Goal: Information Seeking & Learning: Learn about a topic

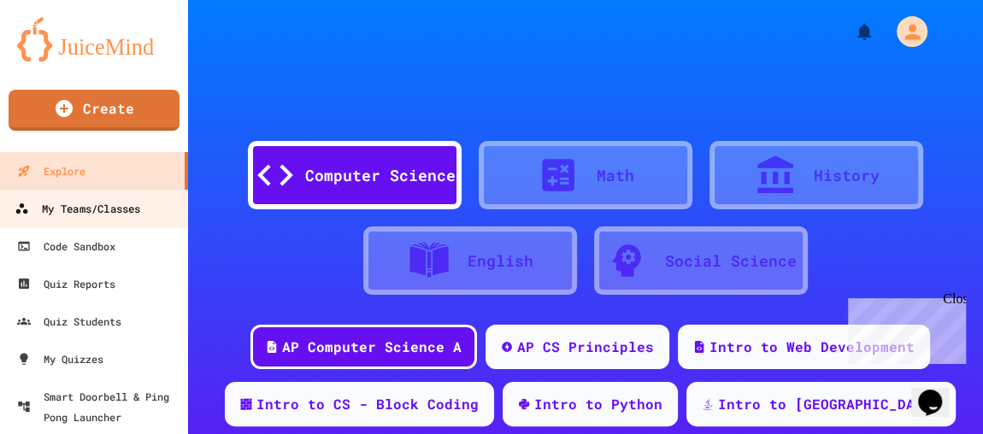
click at [82, 208] on div "My Teams/Classes" at bounding box center [78, 208] width 126 height 21
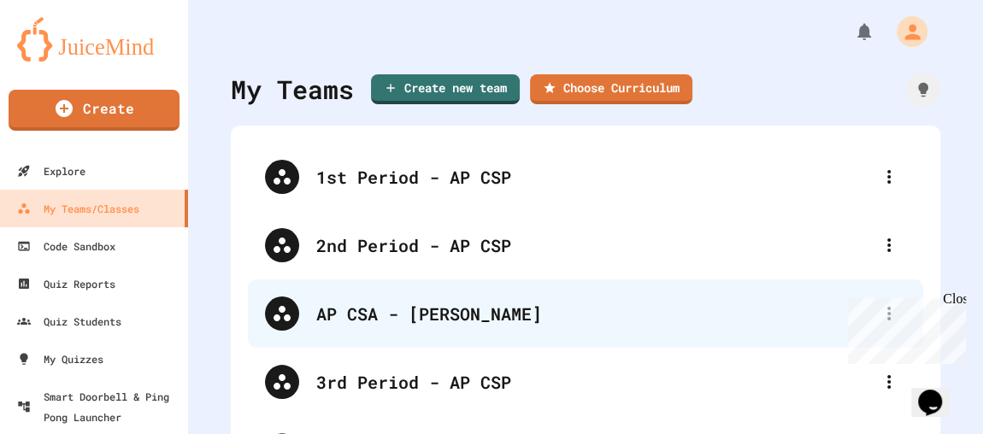
click at [416, 316] on div "AP CSA - [PERSON_NAME]" at bounding box center [594, 314] width 556 height 26
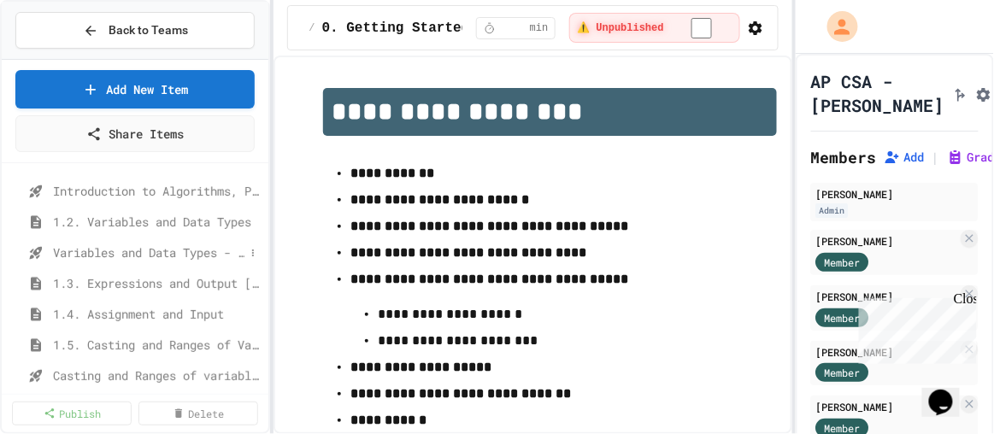
scroll to position [155, 0]
click at [133, 339] on span "1.6. Compound Assignment Operators" at bounding box center [157, 342] width 209 height 18
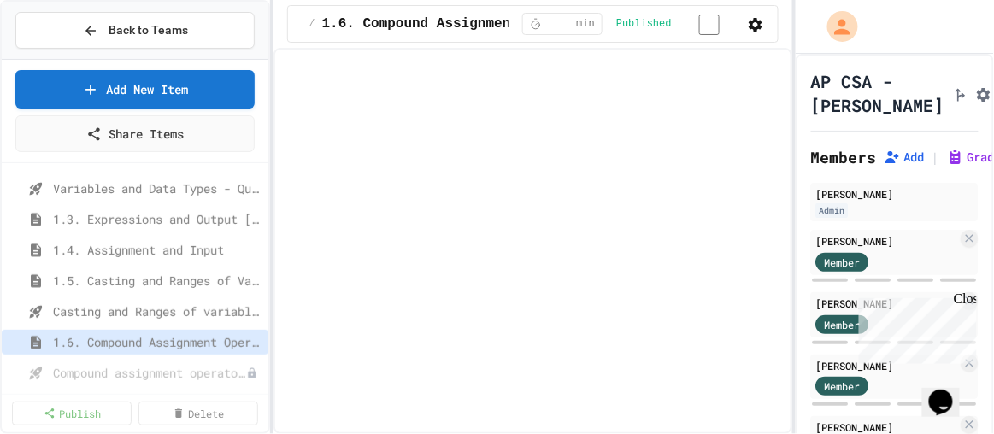
select select "***"
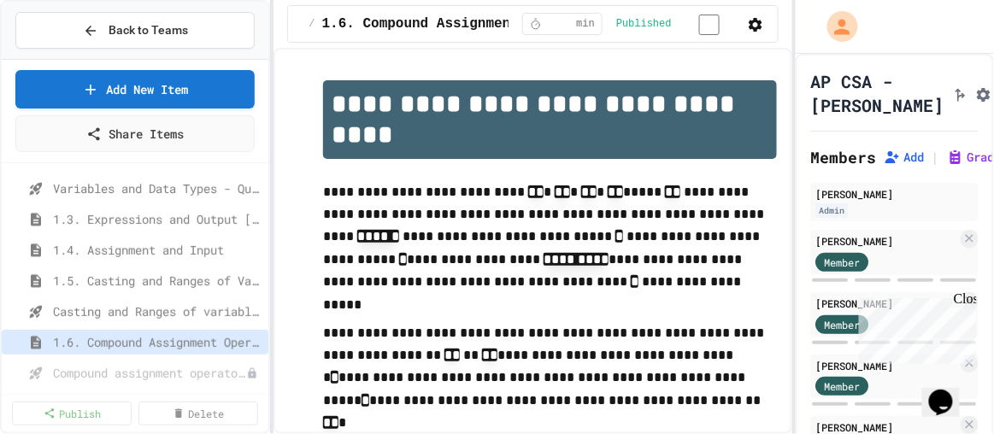
click at [758, 22] on icon "button" at bounding box center [756, 25] width 14 height 14
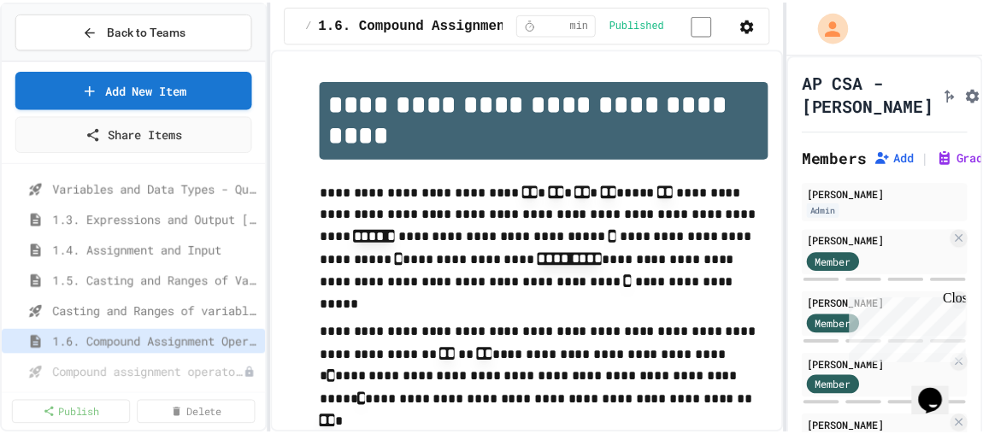
scroll to position [1010, 0]
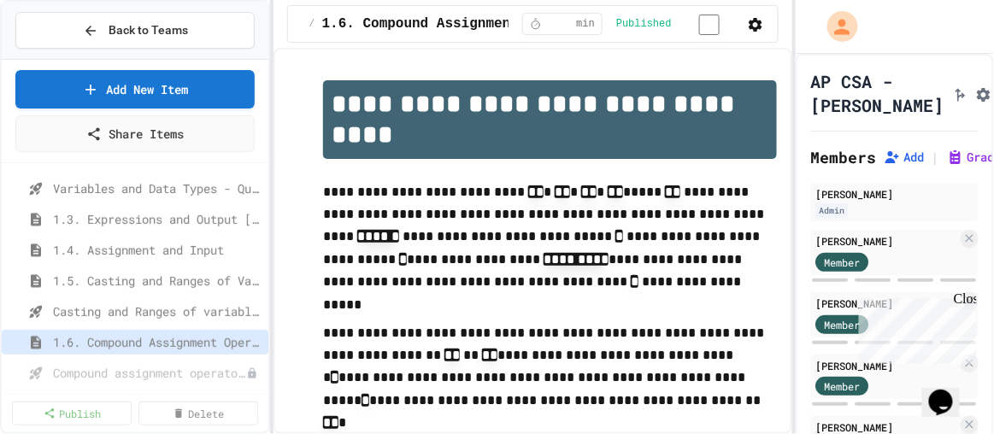
drag, startPoint x: 969, startPoint y: 34, endPoint x: 994, endPoint y: 22, distance: 28.3
click at [99, 8] on div "Back to Teams" at bounding box center [135, 31] width 267 height 58
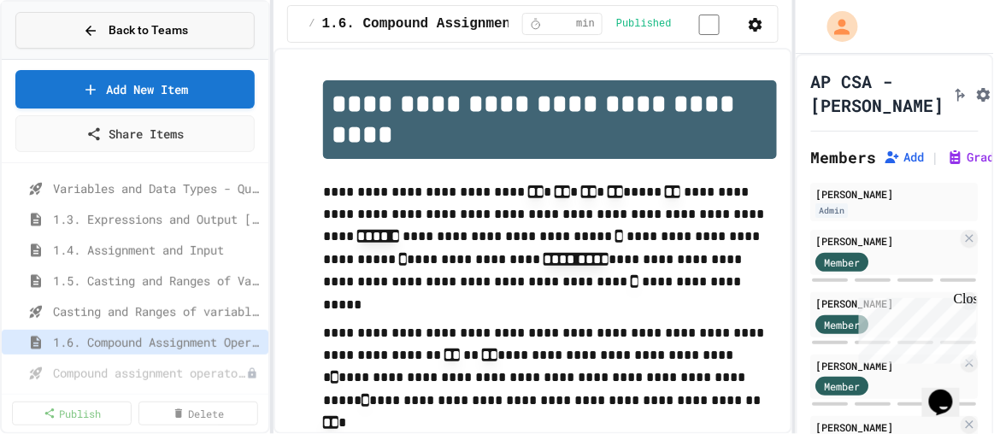
click at [102, 22] on div "Back to Teams" at bounding box center [135, 30] width 105 height 18
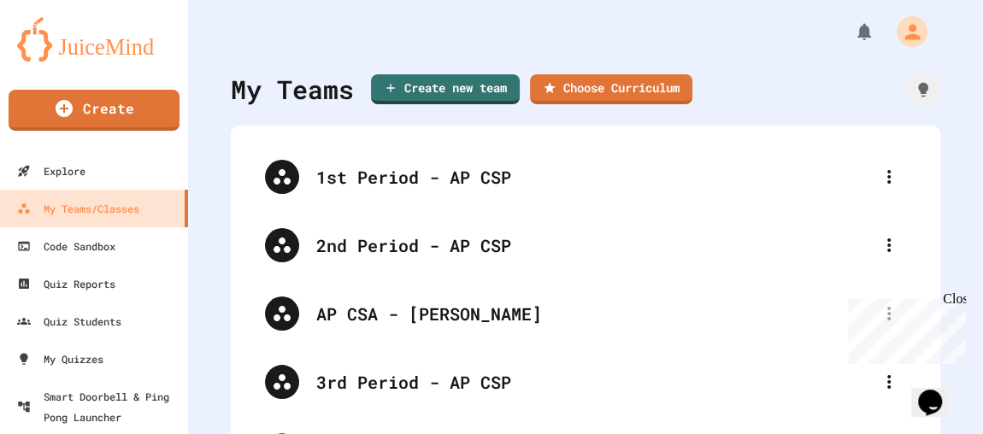
scroll to position [71, 0]
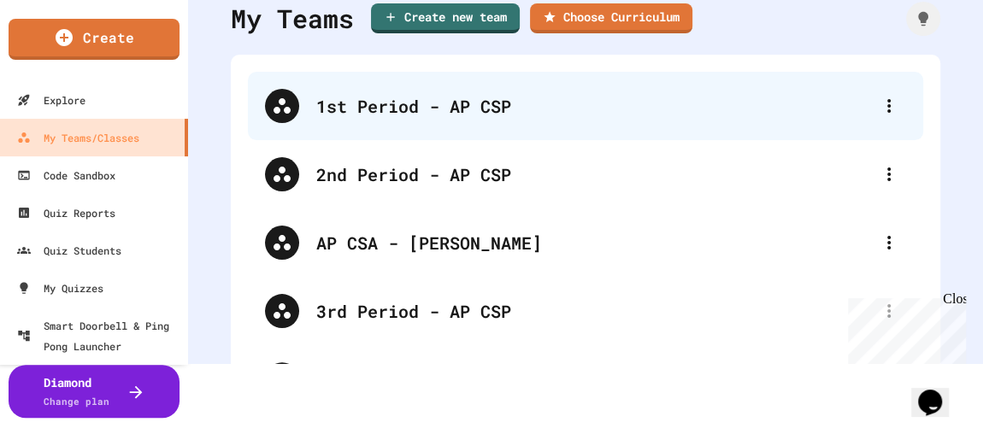
click at [415, 118] on div "1st Period - AP CSP" at bounding box center [594, 106] width 556 height 26
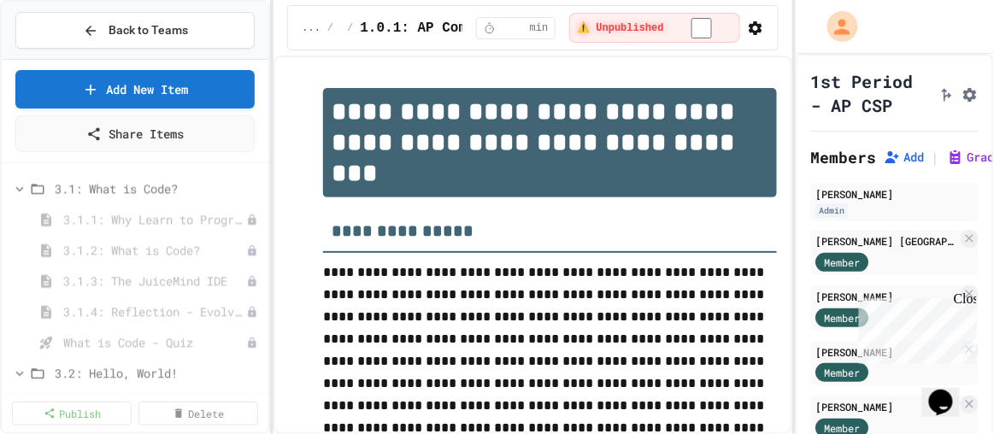
scroll to position [1010, 0]
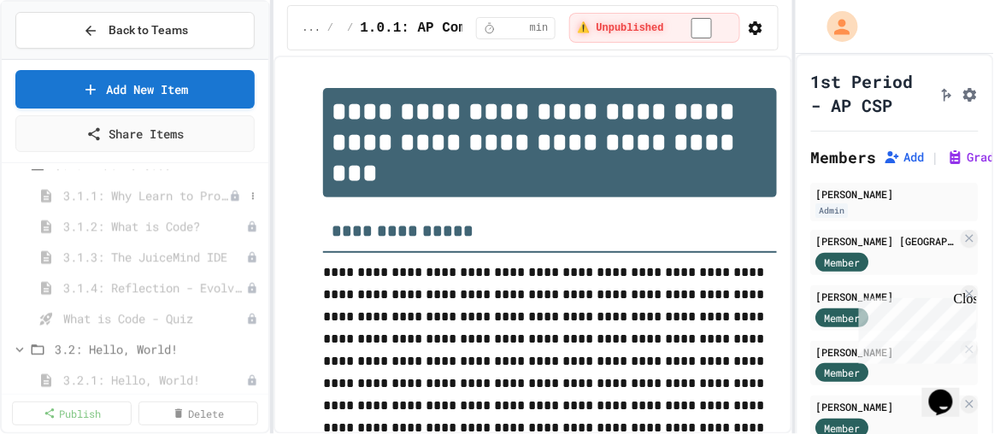
click at [140, 195] on span "3.1.1: Why Learn to Program?" at bounding box center [146, 195] width 166 height 18
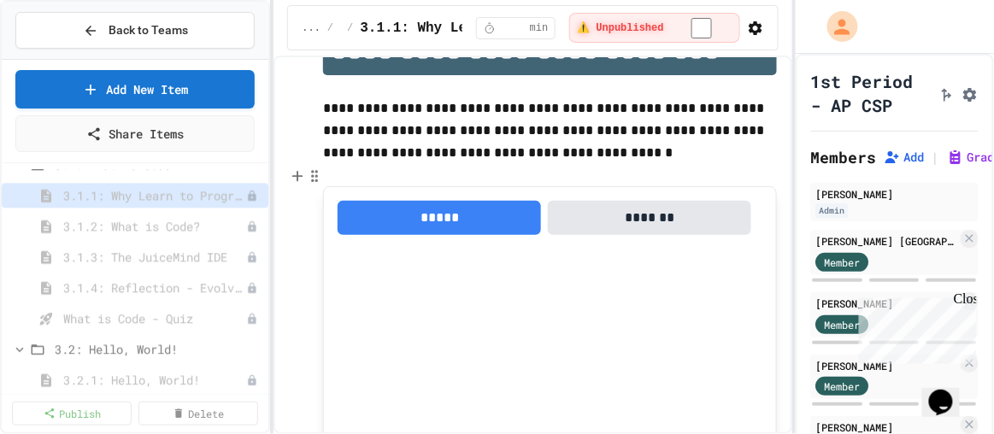
scroll to position [155, 0]
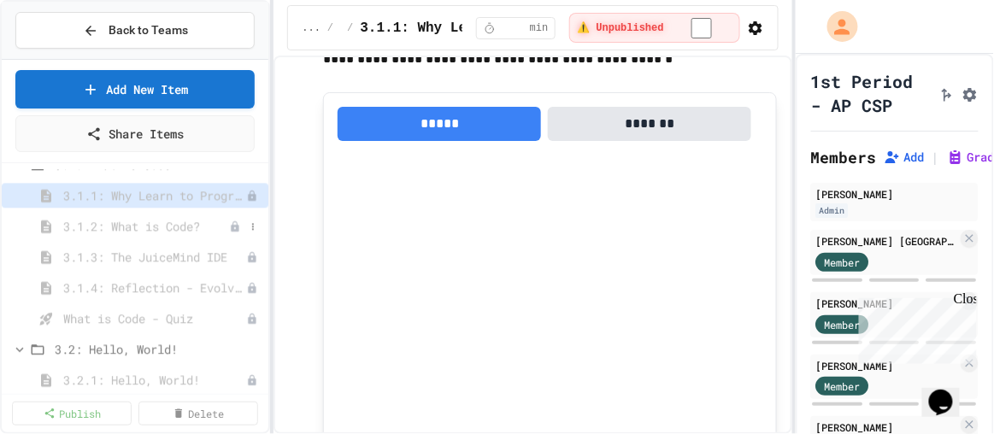
click at [168, 217] on span "3.1.2: What is Code?" at bounding box center [146, 226] width 166 height 18
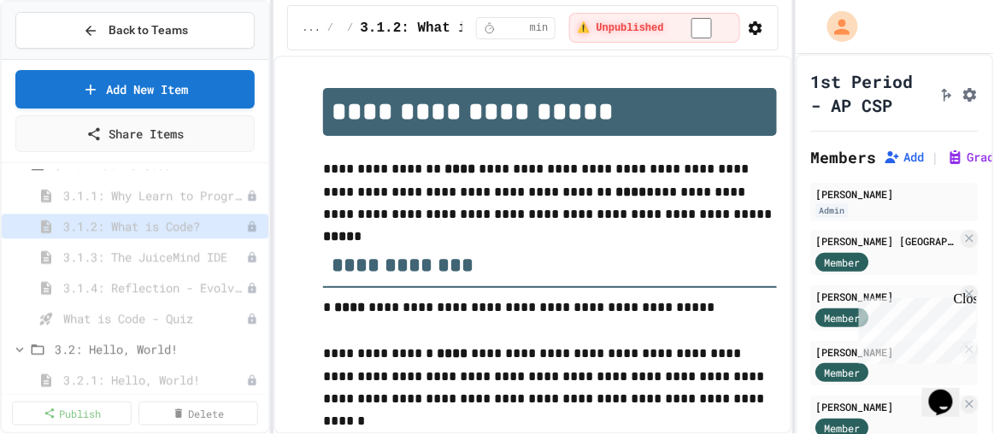
scroll to position [233, 0]
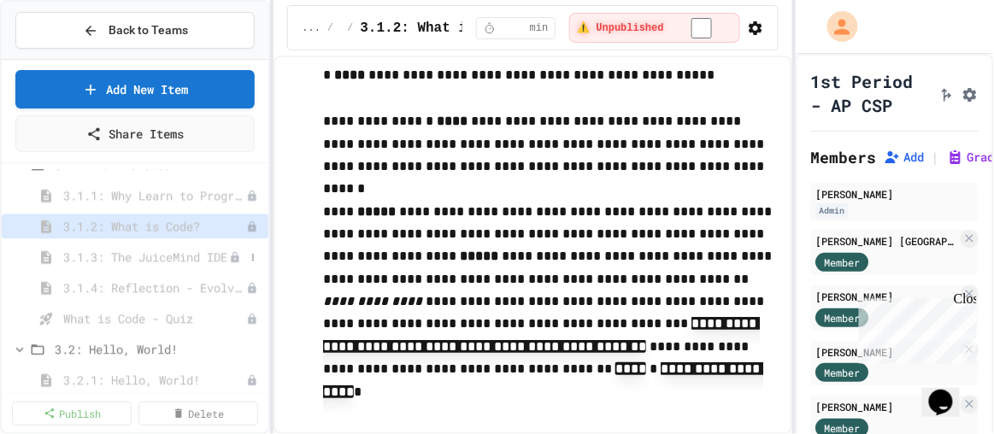
click at [158, 253] on span "3.1.3: The JuiceMind IDE" at bounding box center [146, 257] width 166 height 18
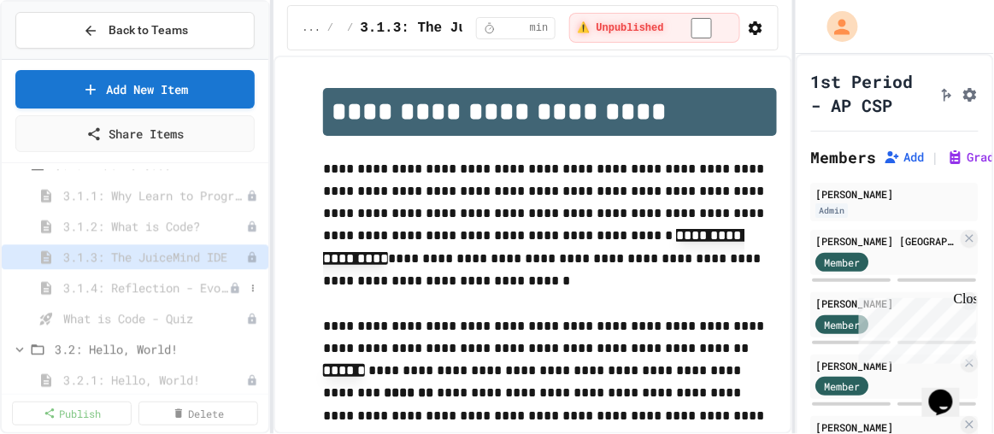
click at [151, 286] on span "3.1.4: Reflection - Evolving Technology" at bounding box center [146, 288] width 166 height 18
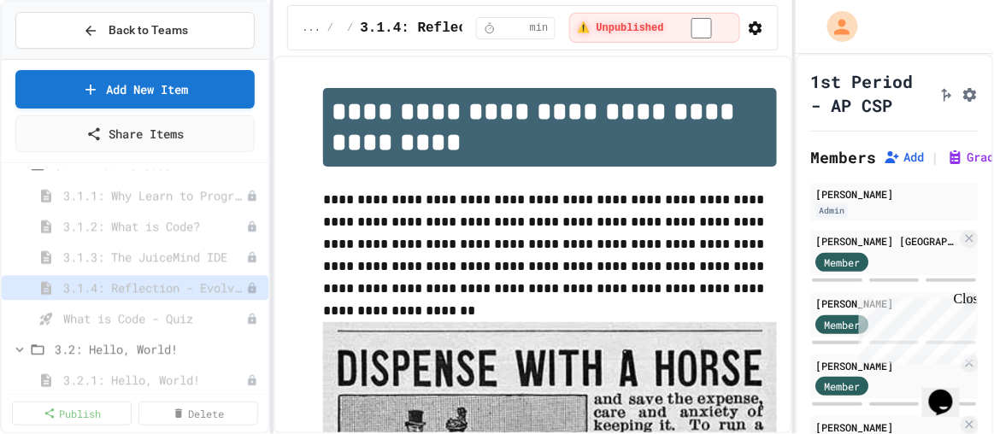
click at [141, 314] on span "What is Code - Quiz" at bounding box center [154, 319] width 183 height 18
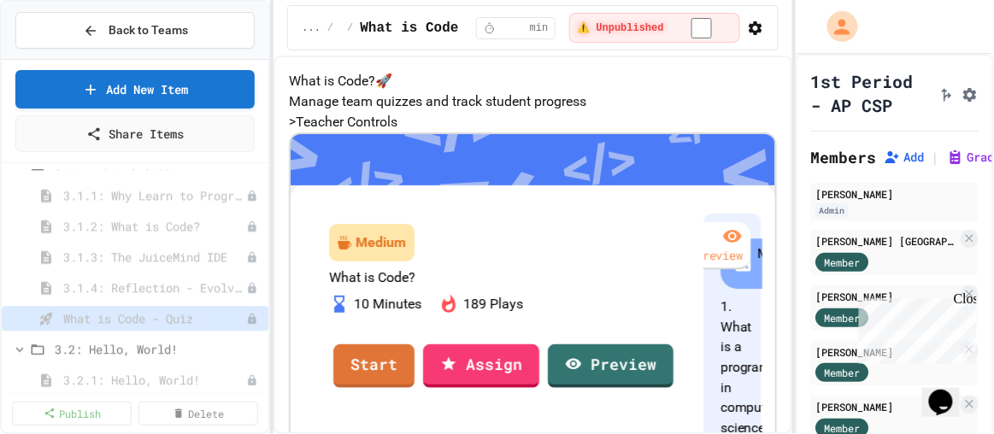
scroll to position [1166, 0]
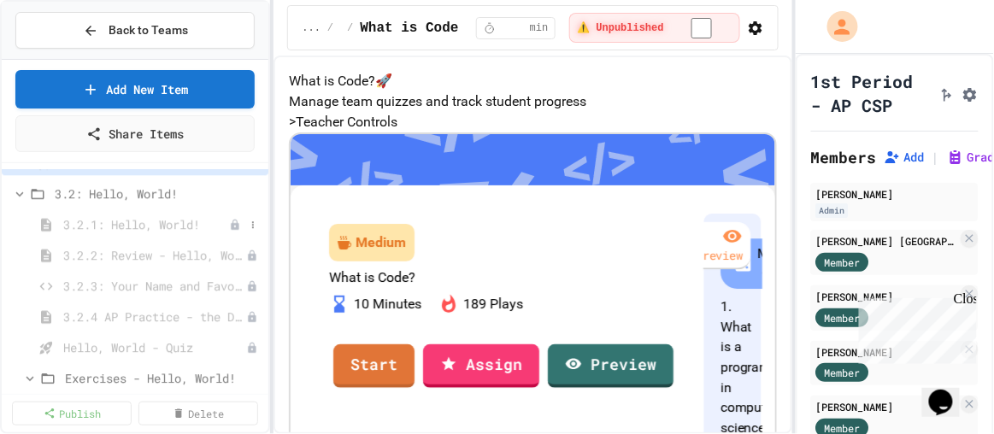
click at [138, 221] on span "3.2.1: Hello, World!" at bounding box center [146, 224] width 166 height 18
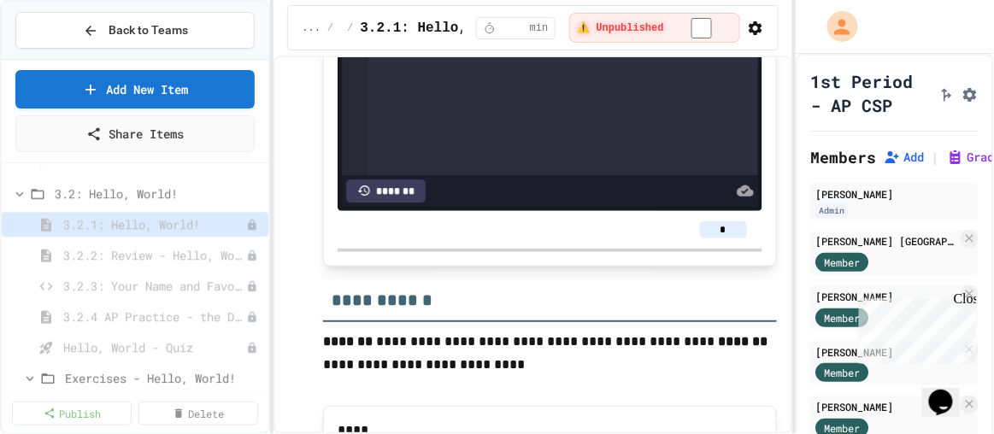
scroll to position [4508, 0]
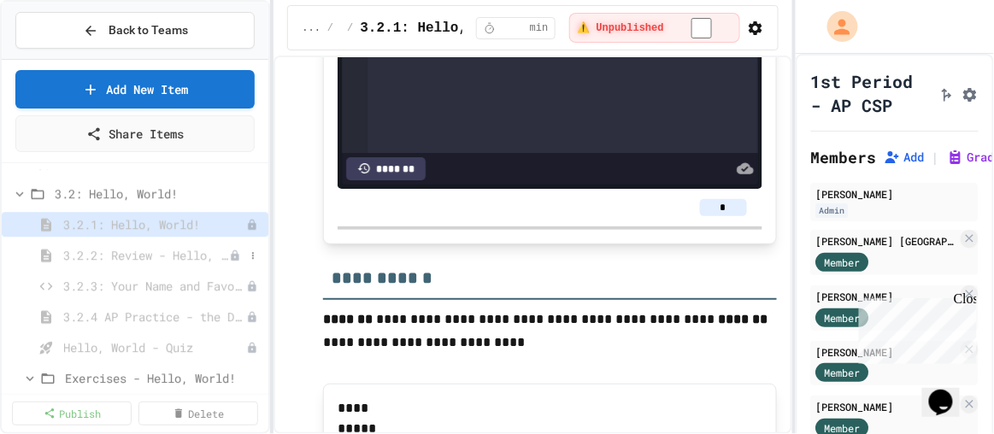
click at [162, 254] on span "3.2.2: Review - Hello, World!" at bounding box center [146, 255] width 166 height 18
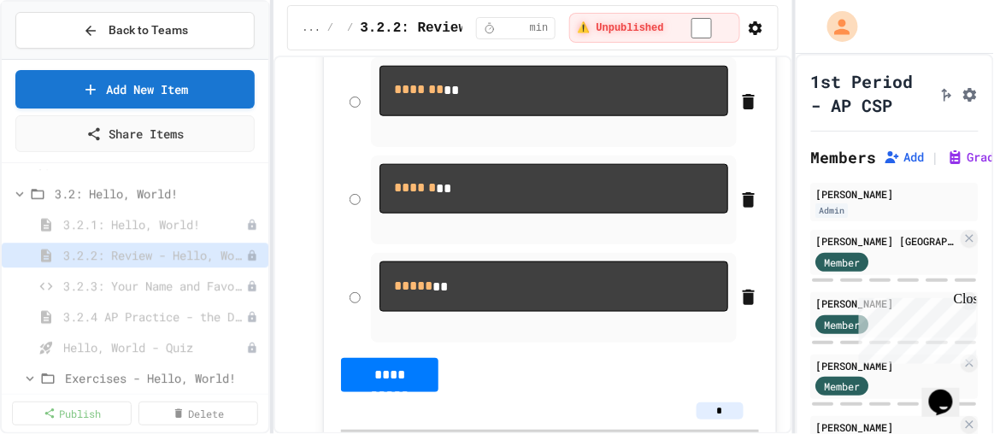
scroll to position [388, 0]
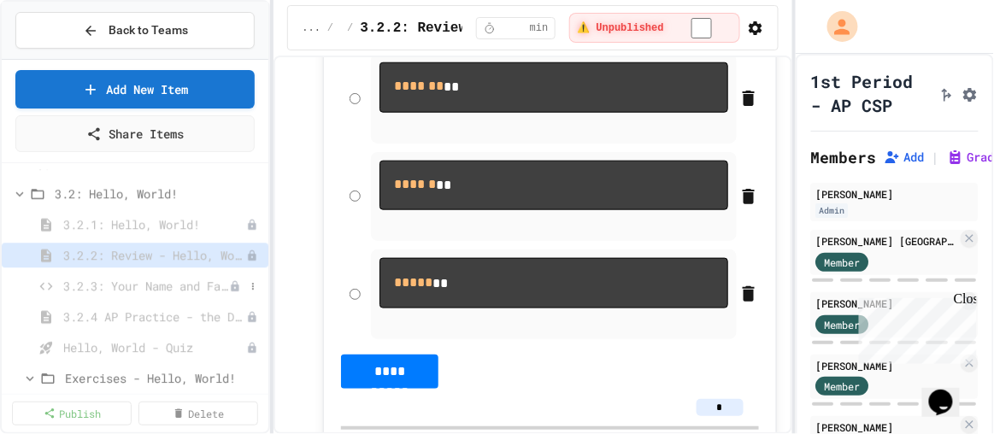
click at [101, 290] on span "3.2.3: Your Name and Favorite Movie" at bounding box center [146, 286] width 166 height 18
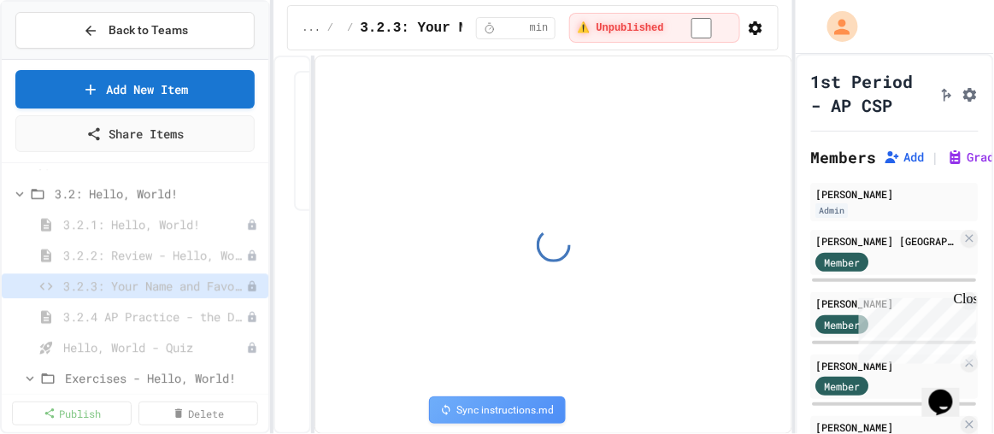
select select "*******"
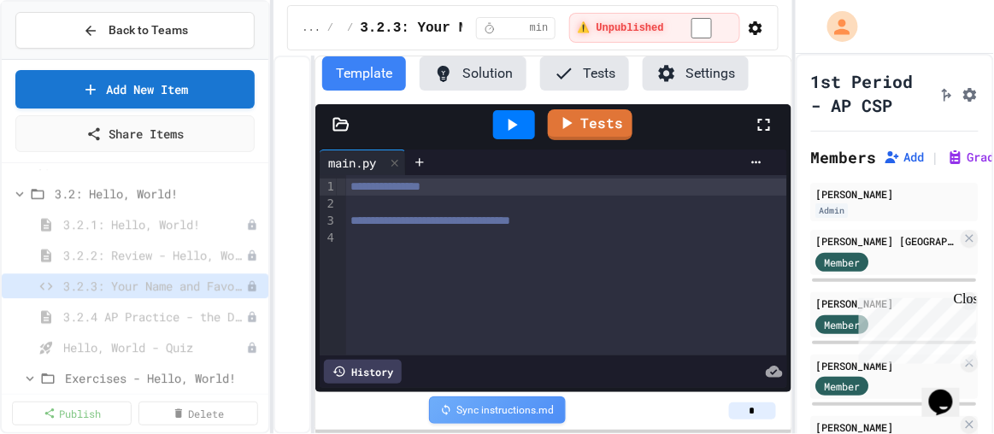
click at [156, 320] on span "3.2.4 AP Practice - the DISPLAY Procedure" at bounding box center [154, 317] width 183 height 18
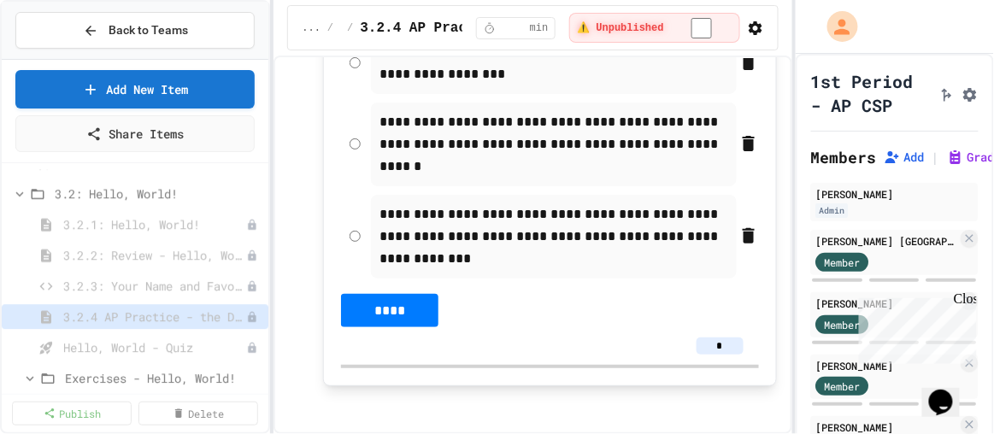
scroll to position [2971, 0]
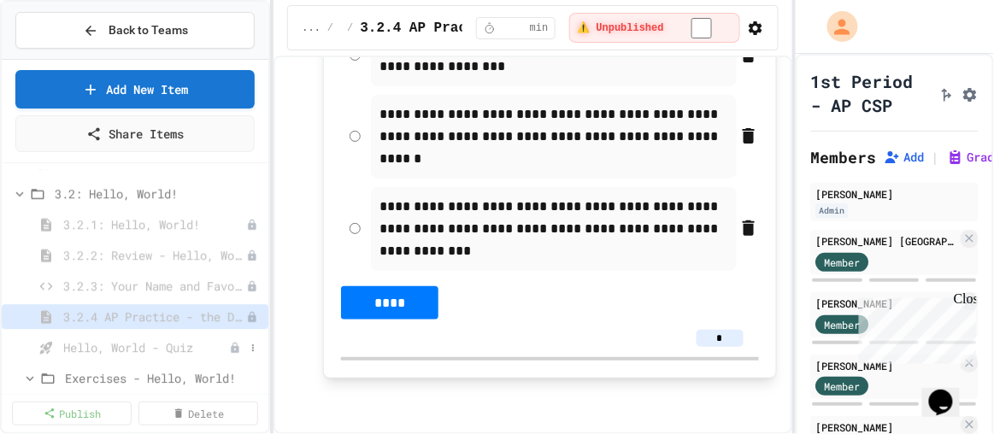
click at [115, 349] on span "Hello, World - Quiz" at bounding box center [146, 348] width 166 height 18
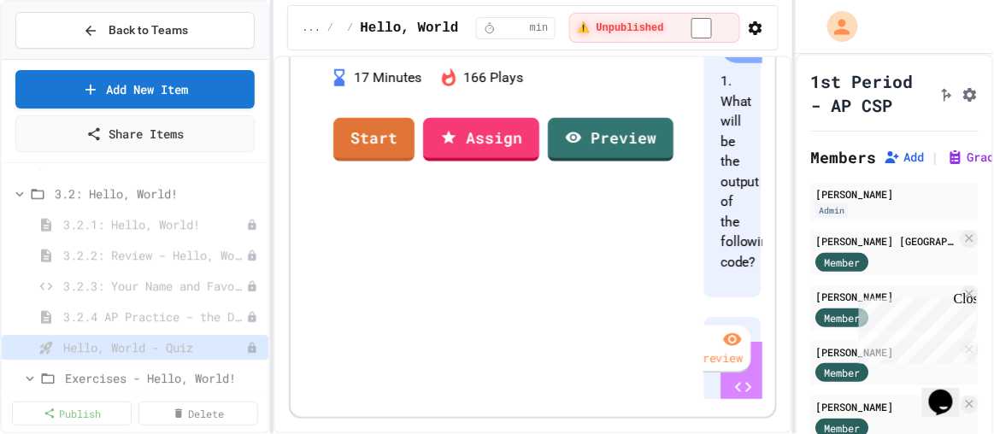
scroll to position [423, 0]
click at [164, 382] on span "Exercises - Hello, World!" at bounding box center [155, 378] width 180 height 18
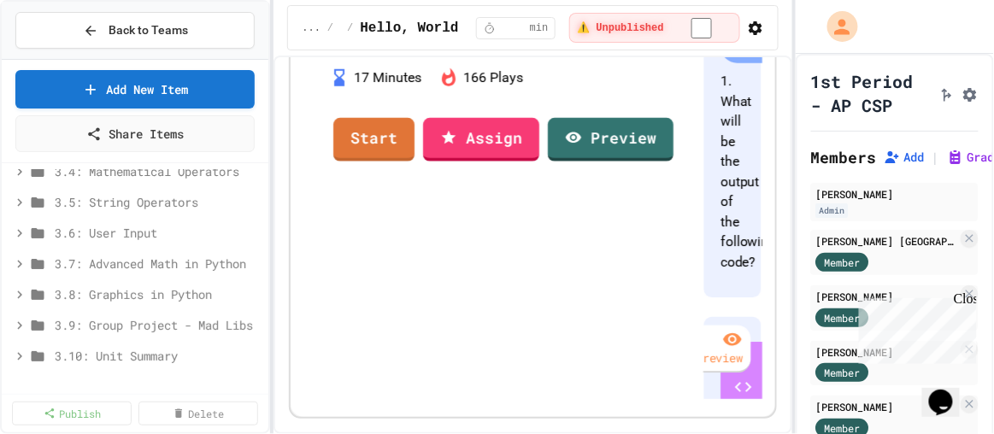
scroll to position [1555, 0]
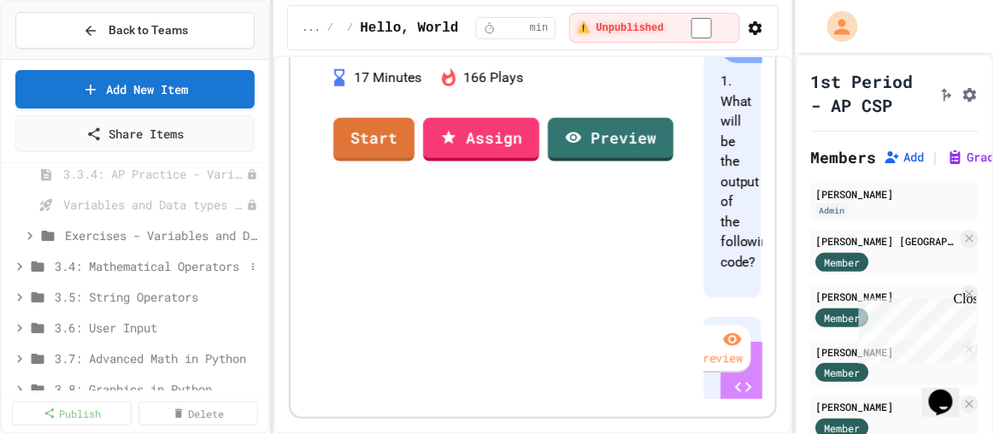
click at [74, 263] on span "3.4: Mathematical Operators" at bounding box center [150, 266] width 190 height 18
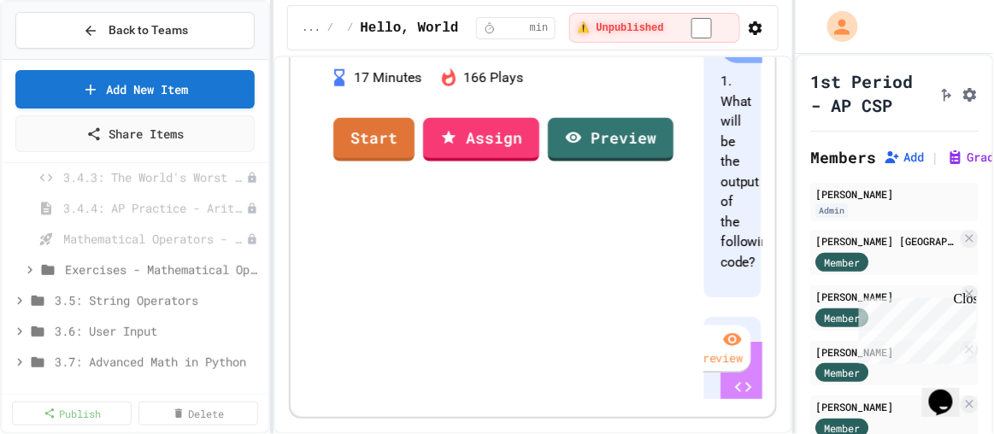
scroll to position [1787, 0]
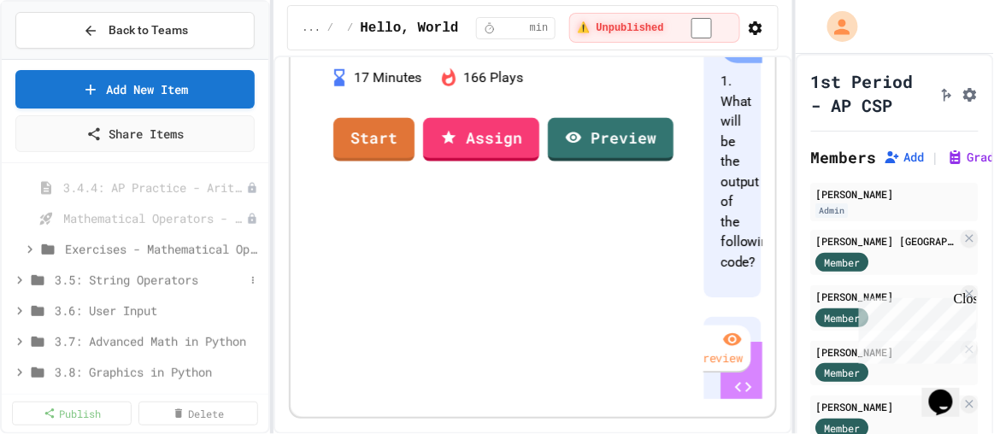
click at [96, 280] on span "3.5: String Operators" at bounding box center [150, 280] width 190 height 18
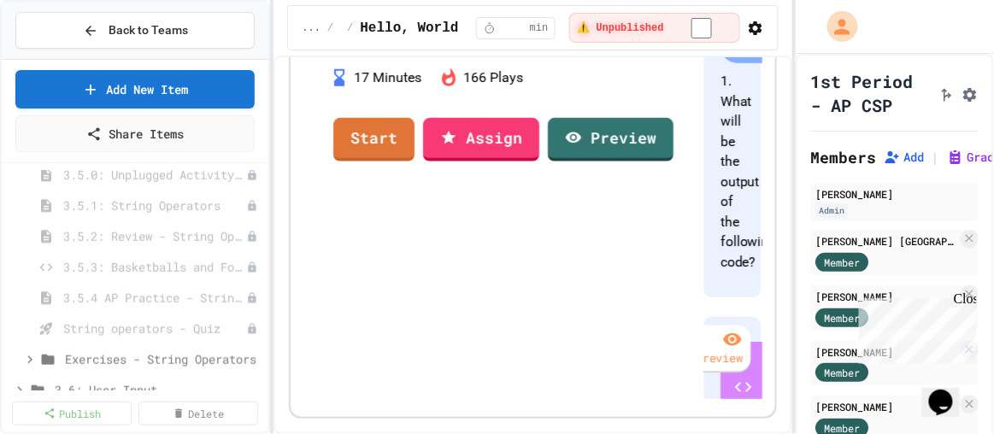
scroll to position [1943, 0]
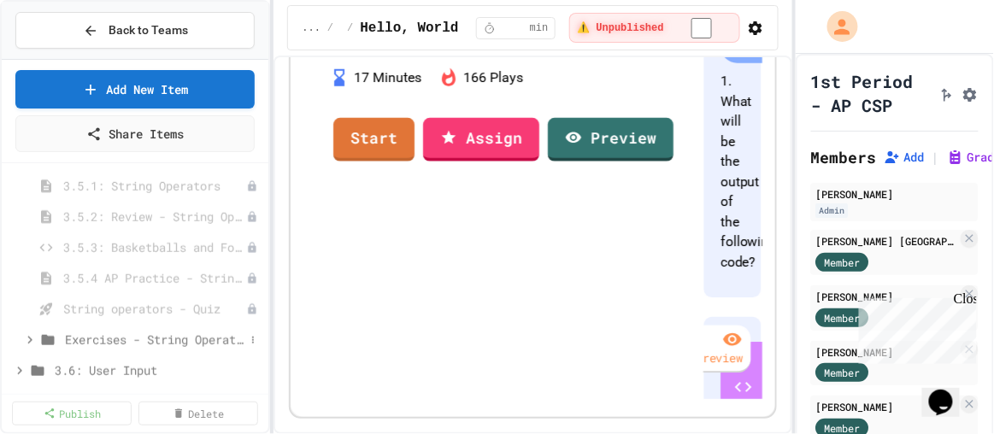
click at [113, 331] on span "Exercises - String Operators" at bounding box center [155, 340] width 180 height 18
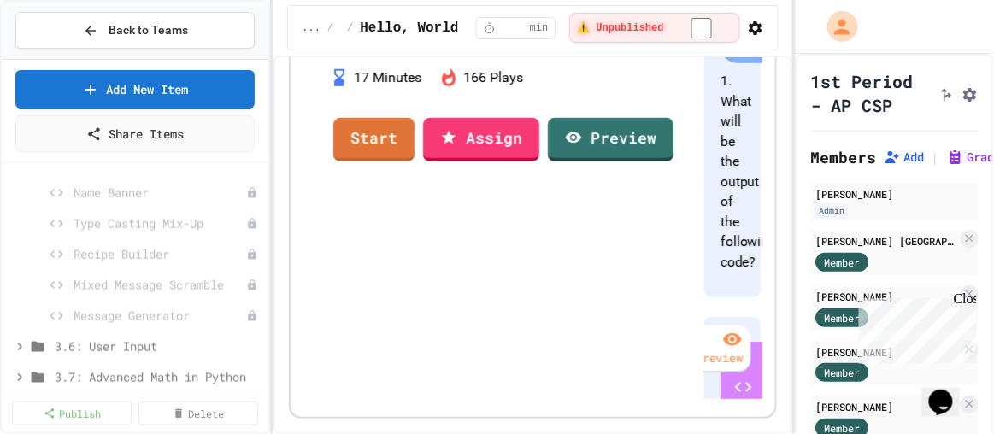
scroll to position [2176, 0]
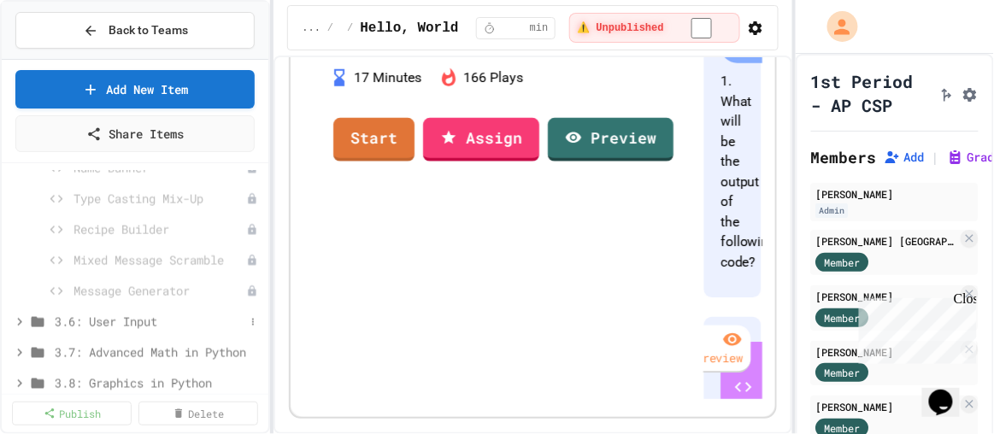
click at [94, 323] on span "3.6: User Input" at bounding box center [150, 322] width 190 height 18
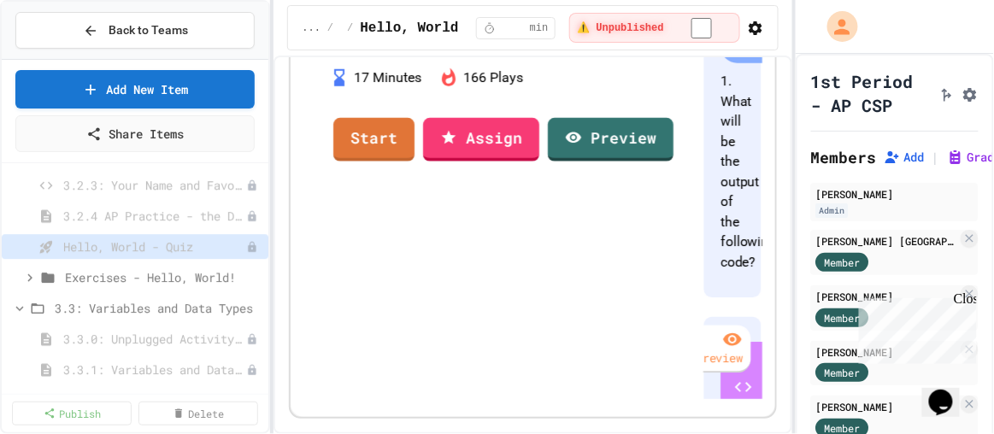
scroll to position [1243, 0]
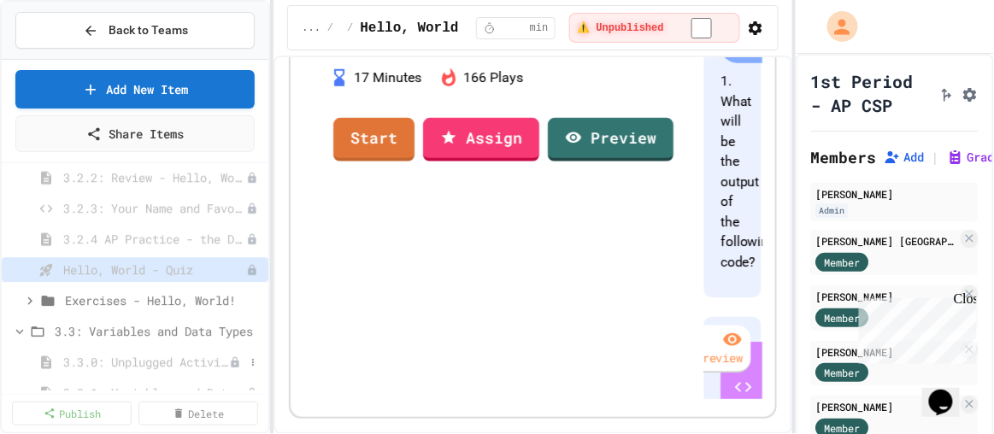
click at [181, 356] on span "3.3.0: Unplugged Activity - Variables and Data" at bounding box center [146, 362] width 166 height 18
